Goal: Task Accomplishment & Management: Complete application form

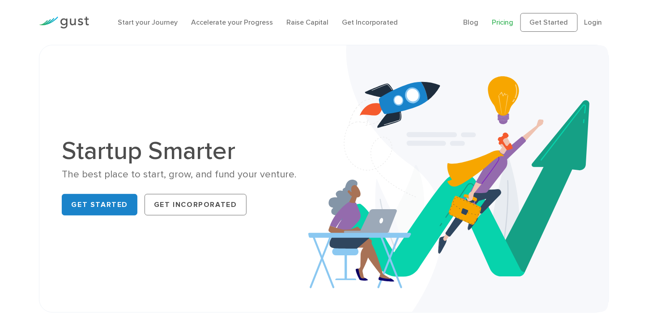
click at [501, 22] on link "Pricing" at bounding box center [503, 22] width 21 height 9
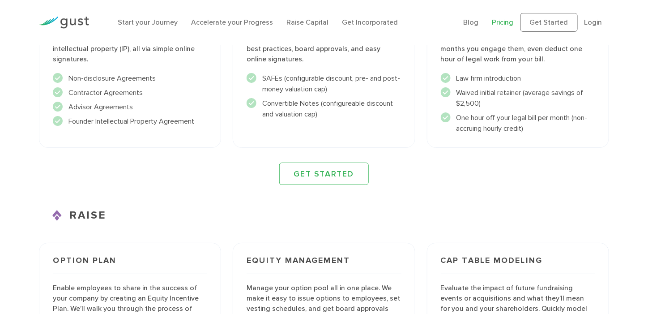
scroll to position [1067, 0]
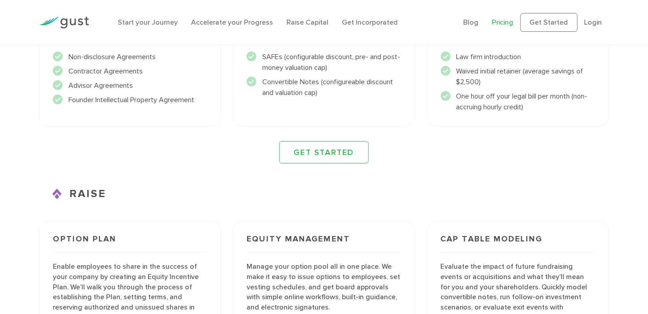
click at [156, 14] on div "Start your Journey Accelerate your Progress Raise Capital Get Incorporated" at bounding box center [284, 22] width 346 height 29
click at [156, 19] on link "Start your Journey" at bounding box center [148, 22] width 60 height 9
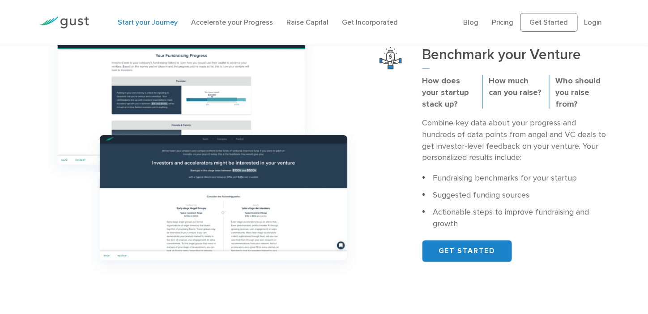
scroll to position [318, 0]
click at [471, 246] on link "GET STARTED" at bounding box center [468, 250] width 90 height 21
